Goal: Transaction & Acquisition: Obtain resource

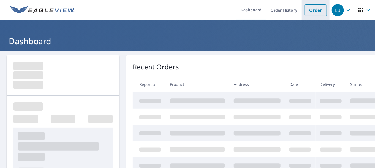
click at [308, 11] on link "Order" at bounding box center [316, 10] width 22 height 12
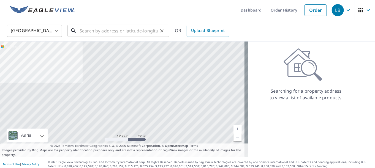
click at [100, 30] on input "text" at bounding box center [119, 30] width 79 height 15
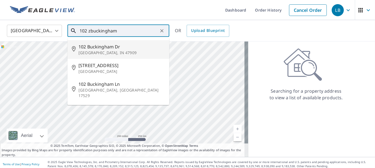
click at [97, 45] on span "102 Buckingham Dr" at bounding box center [122, 47] width 87 height 7
type input "[STREET_ADDRESS][PERSON_NAME]"
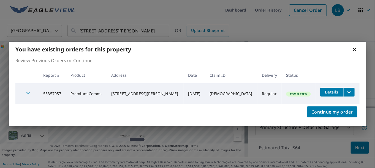
click at [349, 93] on icon "filesDropdownBtn-55357957" at bounding box center [349, 92] width 7 height 7
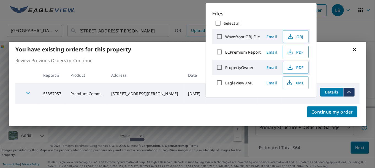
click at [291, 53] on icon "button" at bounding box center [290, 52] width 7 height 7
click at [352, 16] on div "You have existing orders for this property Review Previous Orders or Continue R…" at bounding box center [187, 84] width 375 height 168
